Goal: Task Accomplishment & Management: Use online tool/utility

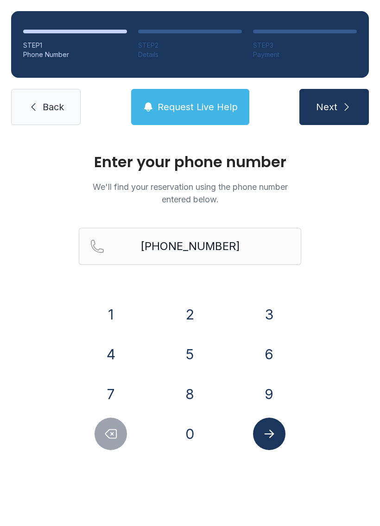
click at [108, 443] on button "Delete number" at bounding box center [111, 434] width 32 height 32
click at [113, 437] on icon "Delete number" at bounding box center [111, 434] width 14 height 14
click at [113, 439] on icon "Delete number" at bounding box center [111, 434] width 11 height 9
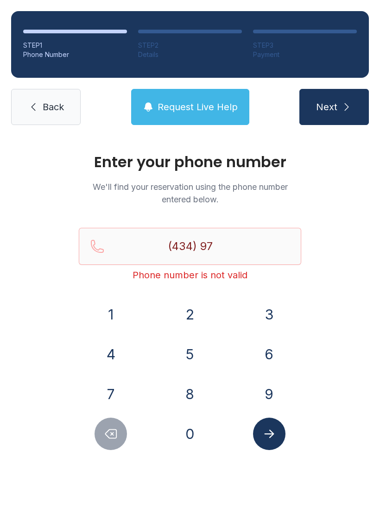
click at [112, 438] on icon "Delete number" at bounding box center [111, 434] width 11 height 9
click at [114, 437] on icon "Delete number" at bounding box center [111, 434] width 14 height 14
click at [113, 437] on icon "Delete number" at bounding box center [111, 434] width 14 height 14
click at [115, 435] on icon "Delete number" at bounding box center [111, 434] width 14 height 14
type input "(4"
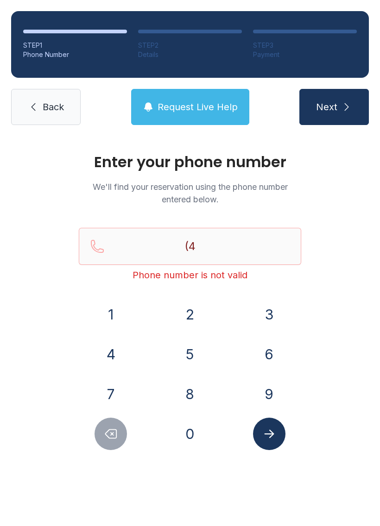
click at [115, 435] on icon "Delete number" at bounding box center [111, 434] width 14 height 14
click at [118, 433] on icon "Delete number" at bounding box center [111, 434] width 14 height 14
click at [117, 433] on icon "Delete number" at bounding box center [111, 434] width 14 height 14
click at [56, 110] on span "Back" at bounding box center [53, 107] width 21 height 13
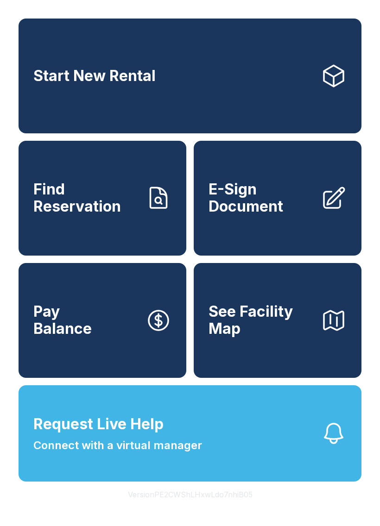
click at [181, 476] on button "Request Live Help Connect with a virtual manager" at bounding box center [190, 434] width 343 height 96
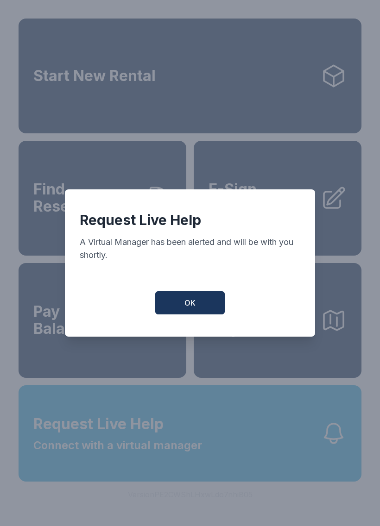
click at [196, 309] on button "OK" at bounding box center [190, 302] width 70 height 23
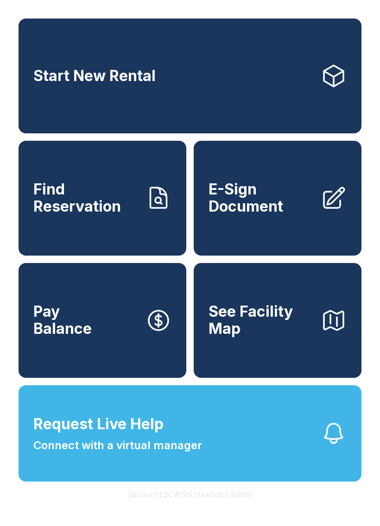
click at [257, 327] on span "See Facility Map" at bounding box center [261, 321] width 105 height 34
